Goal: Task Accomplishment & Management: Manage account settings

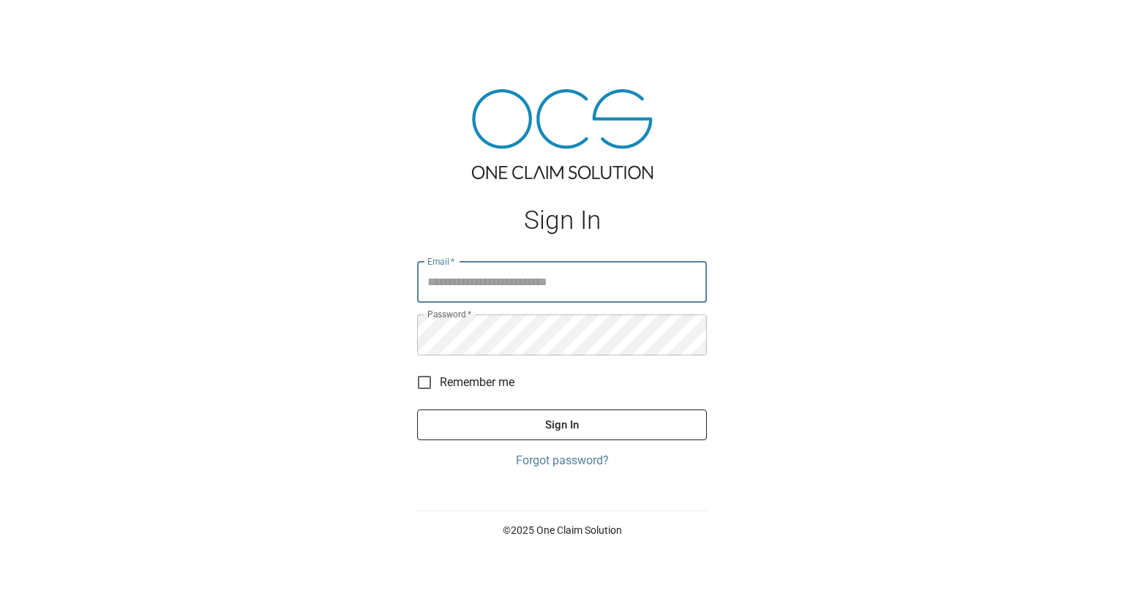
type input "**********"
click at [417, 410] on button "Sign In" at bounding box center [562, 425] width 290 height 31
